Goal: Task Accomplishment & Management: Manage account settings

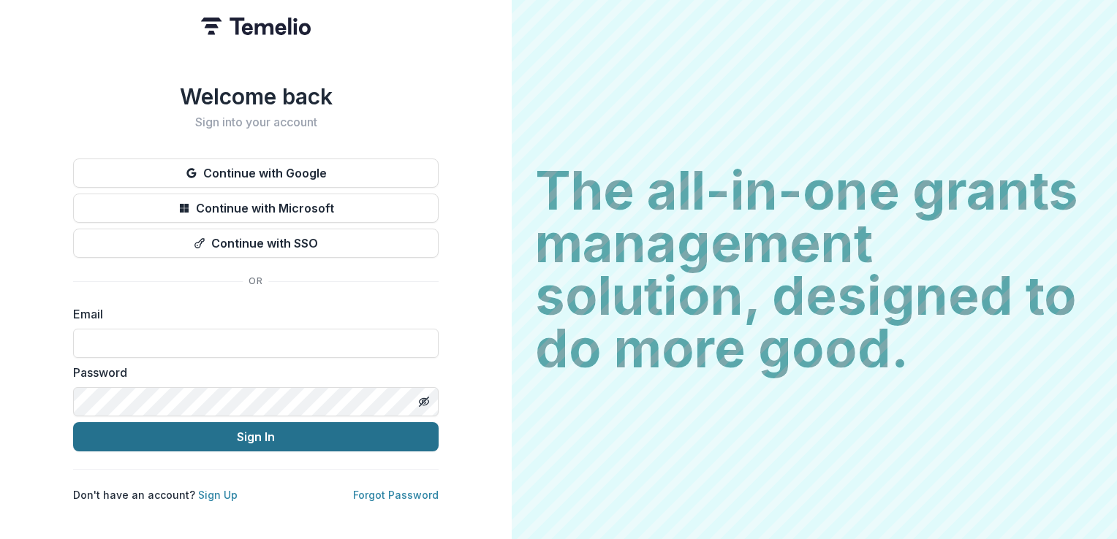
type input "**********"
click at [250, 434] on button "Sign In" at bounding box center [255, 436] width 365 height 29
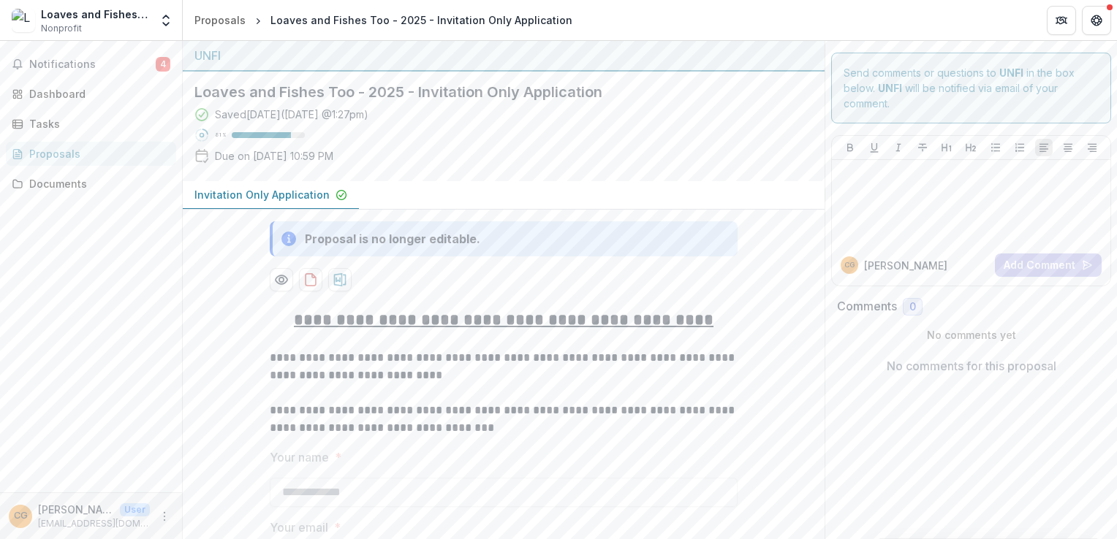
click at [201, 156] on icon at bounding box center [201, 156] width 15 height 15
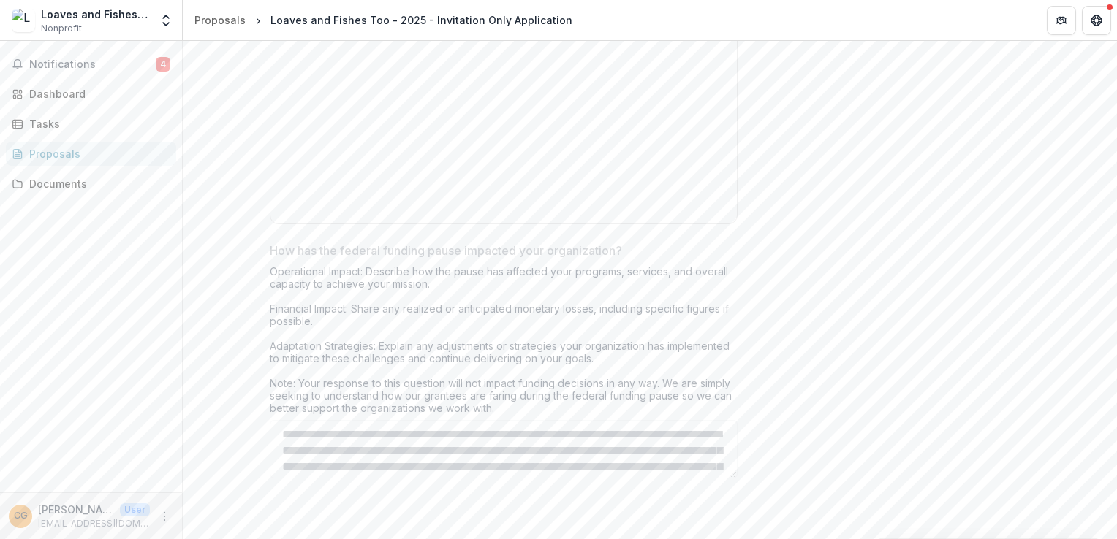
scroll to position [6316, 0]
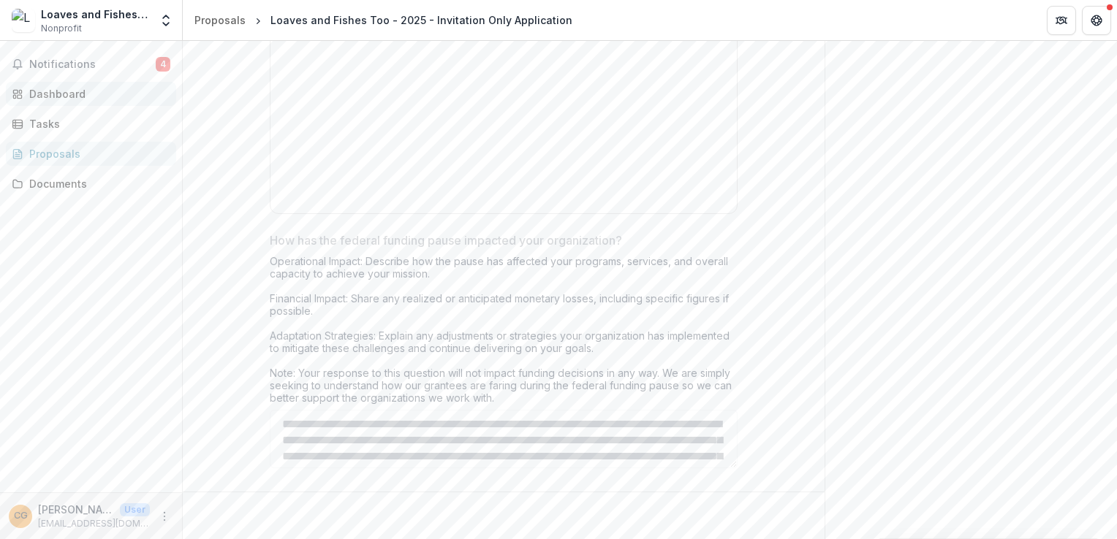
click at [69, 89] on div "Dashboard" at bounding box center [96, 93] width 135 height 15
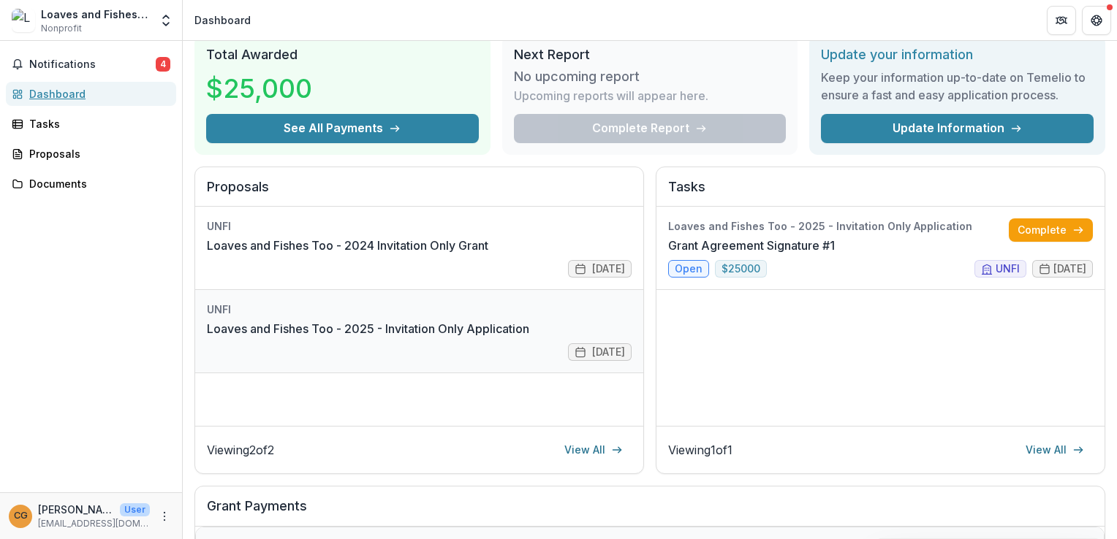
scroll to position [56, 0]
click at [84, 116] on div "Tasks" at bounding box center [96, 123] width 135 height 15
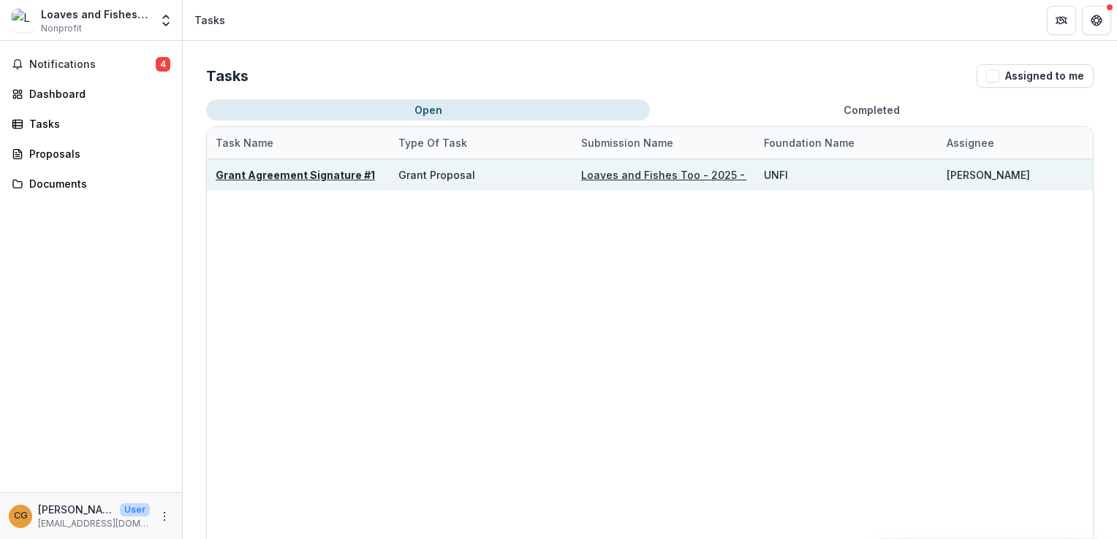
click at [279, 172] on u "Grant Agreement Signature #1" at bounding box center [295, 175] width 159 height 12
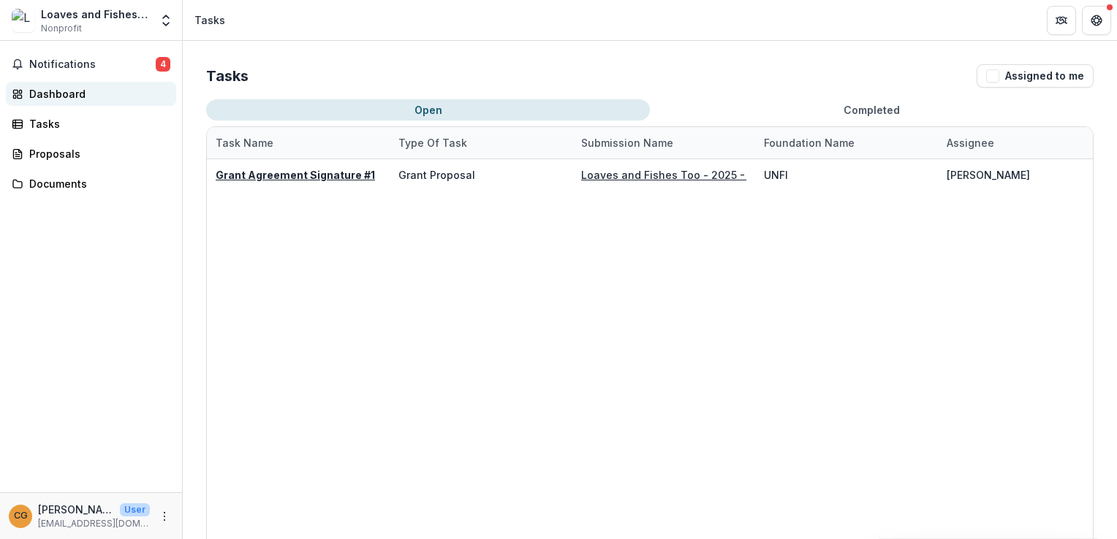
click at [29, 90] on div "Dashboard" at bounding box center [96, 93] width 135 height 15
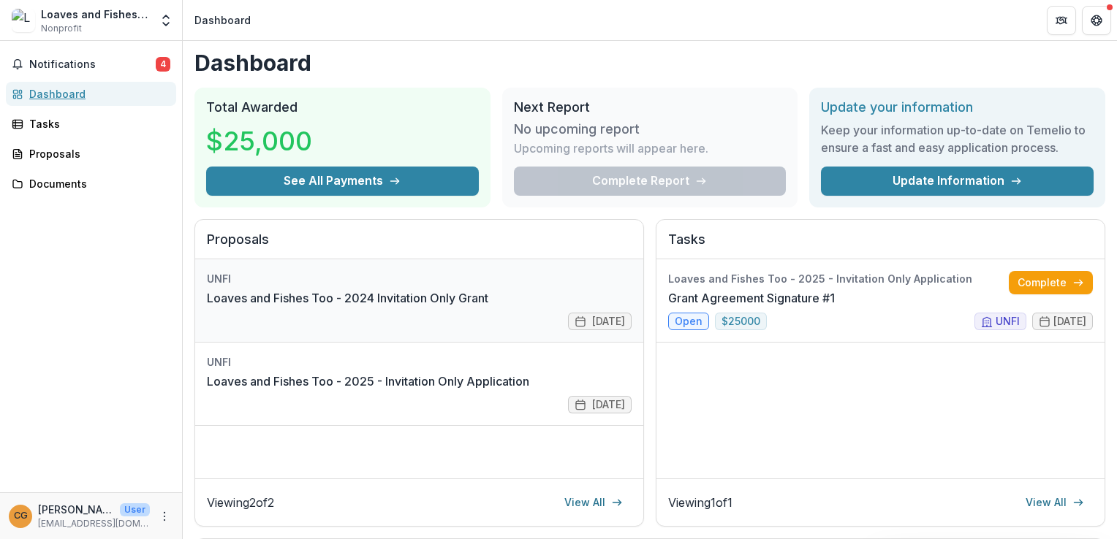
scroll to position [4, 0]
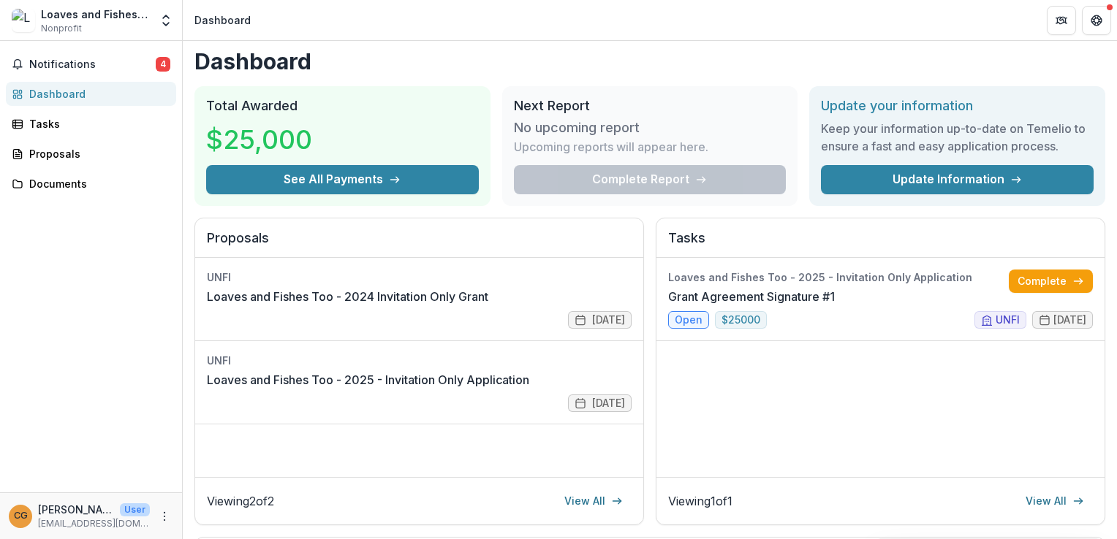
click at [570, 101] on h2 "Next Report" at bounding box center [650, 106] width 273 height 16
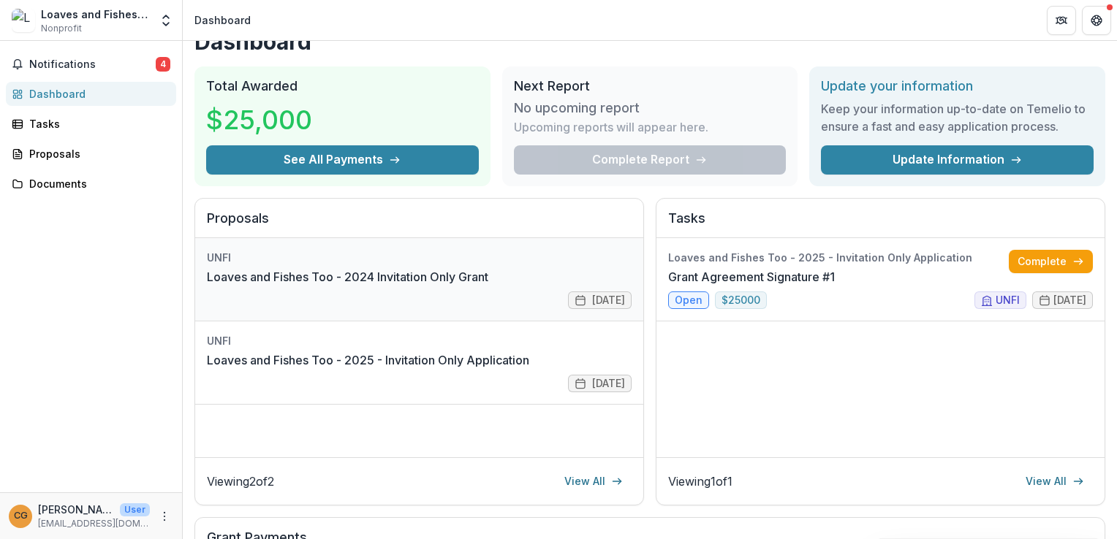
scroll to position [0, 0]
